Goal: Task Accomplishment & Management: Manage account settings

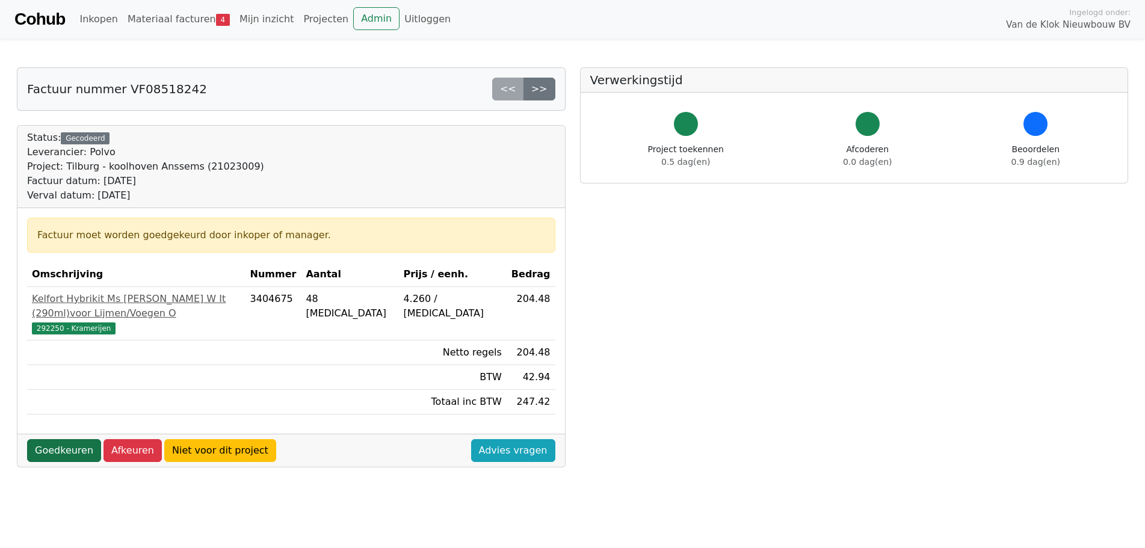
click at [62, 439] on link "Goedkeuren" at bounding box center [64, 450] width 74 height 23
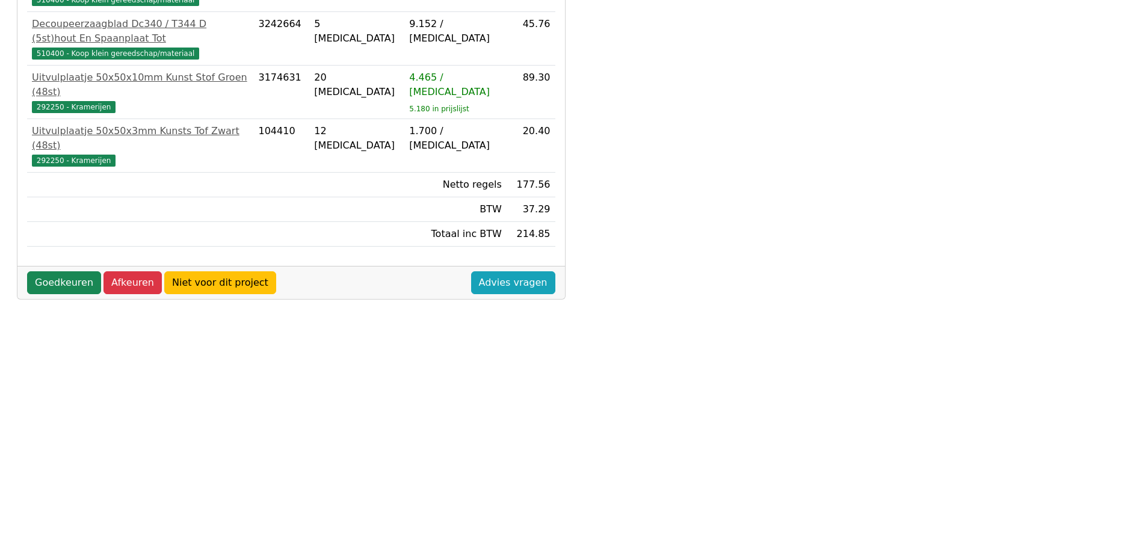
scroll to position [344, 0]
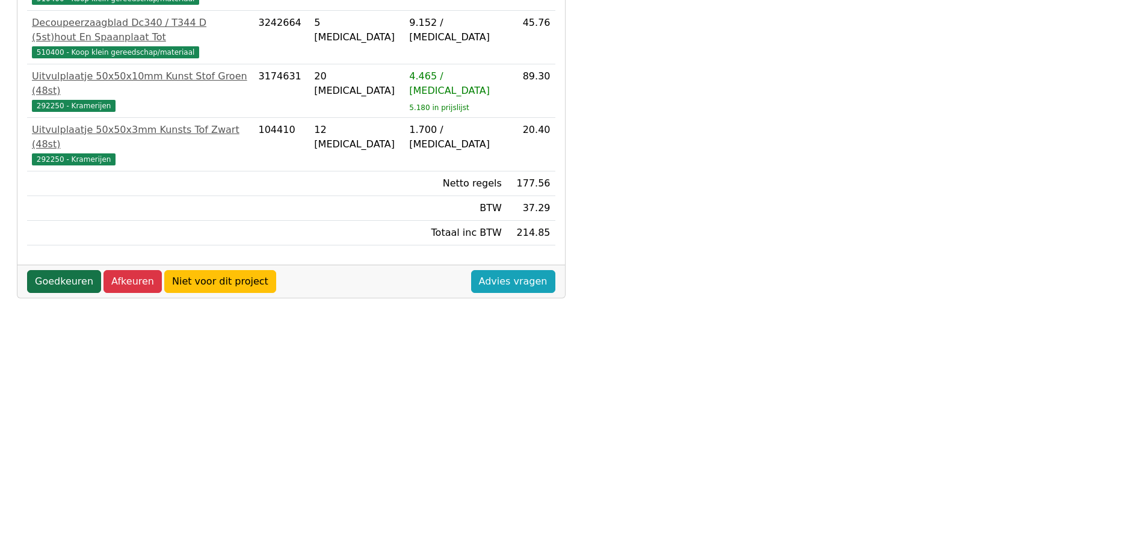
click at [64, 270] on link "Goedkeuren" at bounding box center [64, 281] width 74 height 23
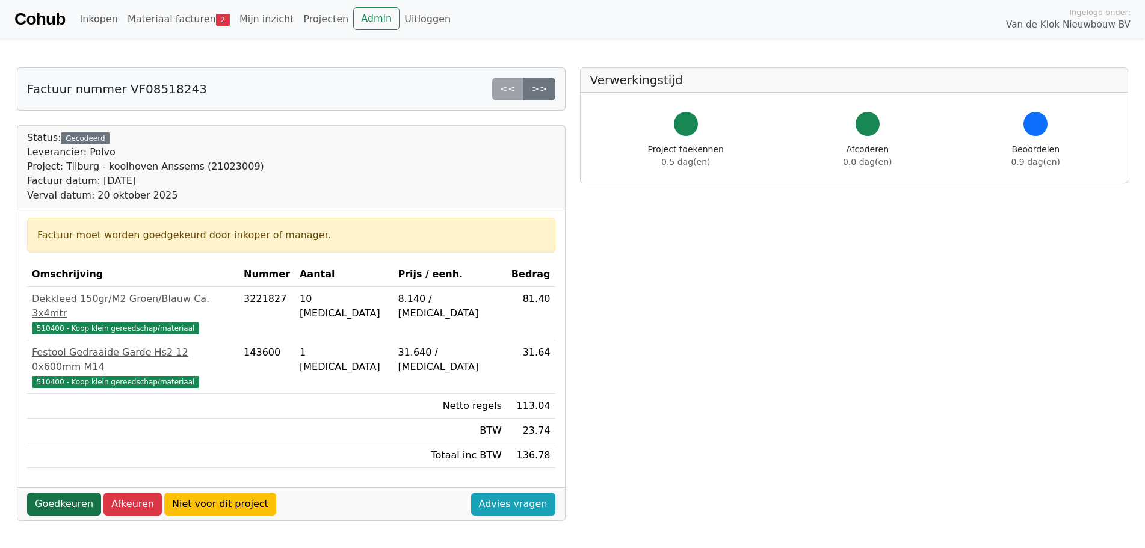
click at [63, 493] on link "Goedkeuren" at bounding box center [64, 504] width 74 height 23
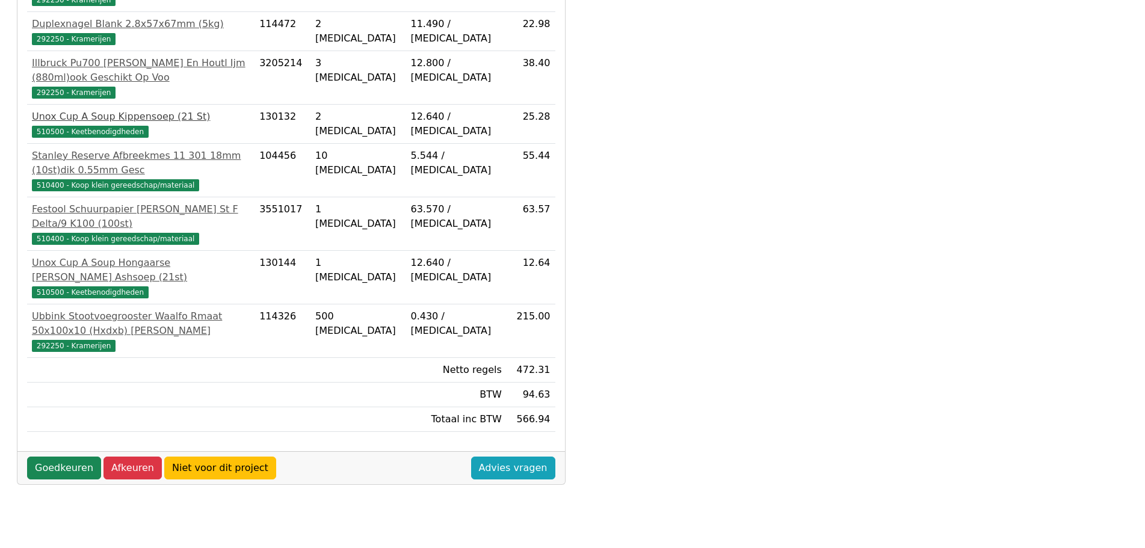
scroll to position [344, 0]
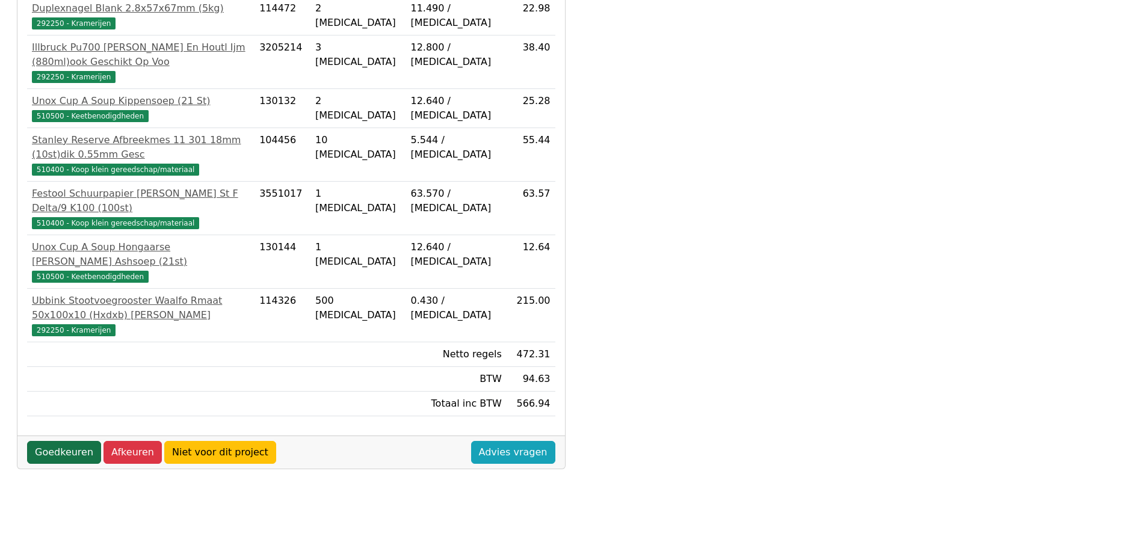
click at [58, 441] on link "Goedkeuren" at bounding box center [64, 452] width 74 height 23
